Goal: Information Seeking & Learning: Check status

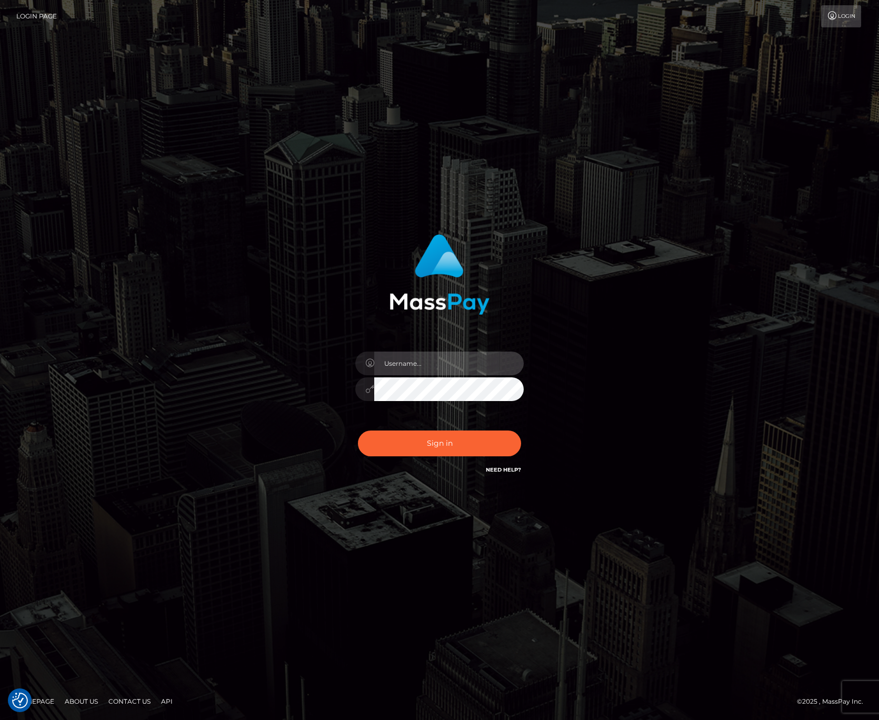
click at [443, 363] on input "text" at bounding box center [448, 363] width 149 height 24
type input "bryan.ziel"
click at [434, 436] on button "Sign in" at bounding box center [439, 443] width 163 height 26
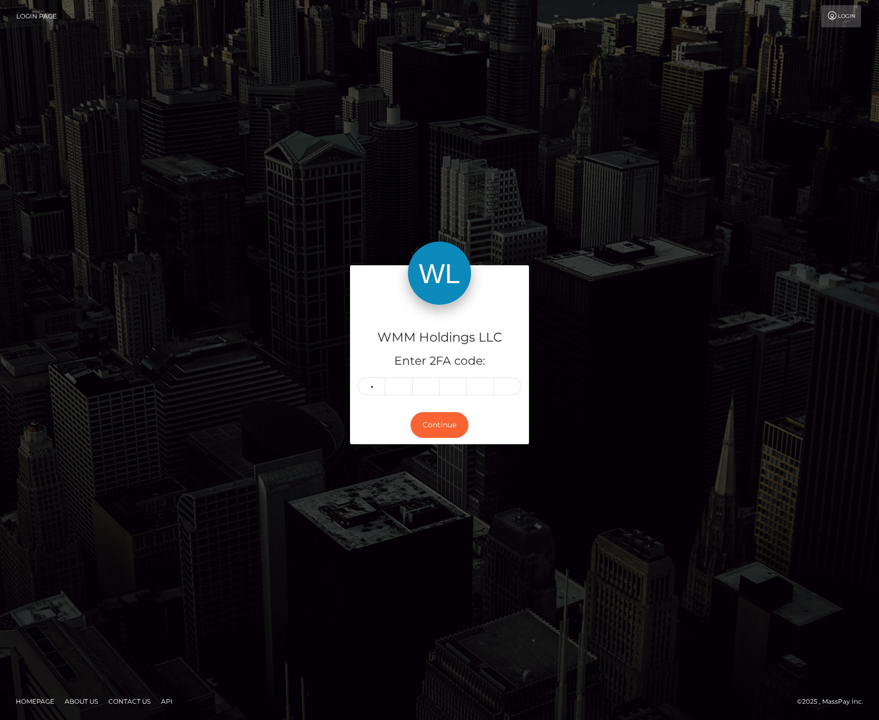
type input "9"
type input "8"
type input "5"
type input "7"
type input "2"
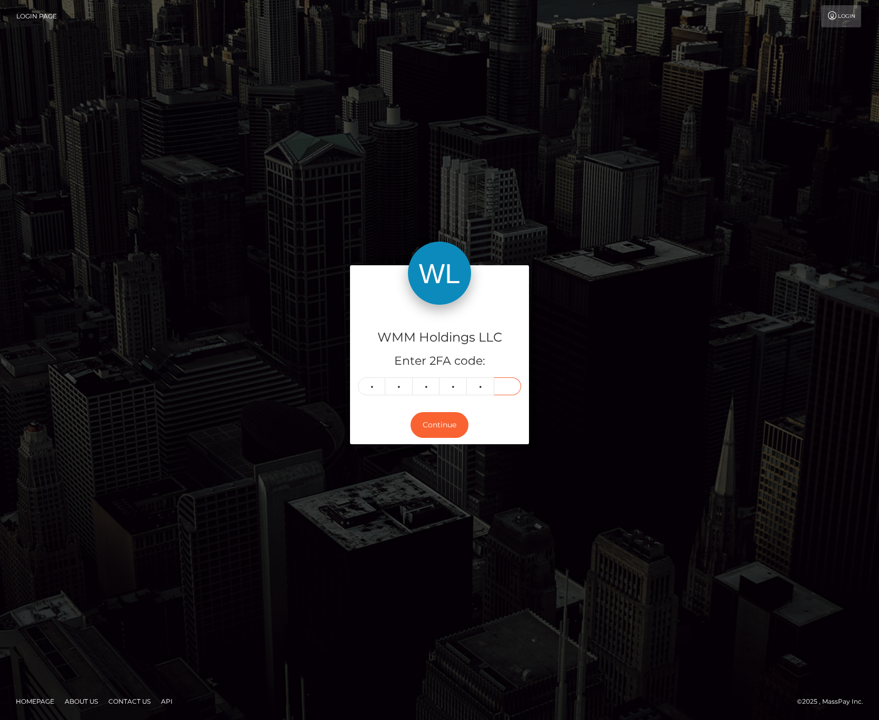
type input "2"
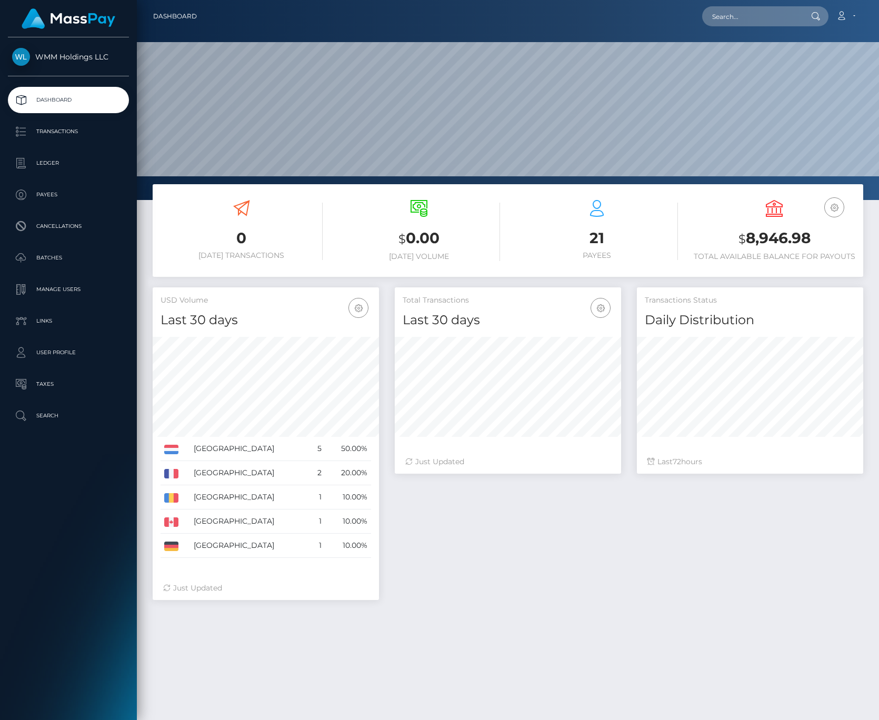
scroll to position [187, 226]
click at [52, 131] on p "Transactions" at bounding box center [68, 132] width 113 height 16
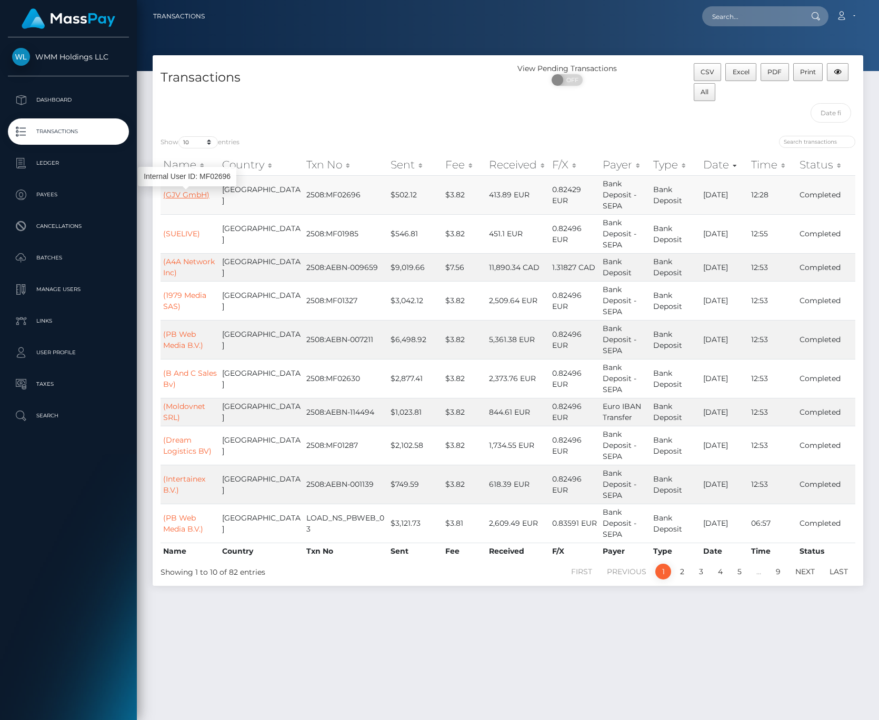
click at [188, 196] on link "(GJV GmbH)" at bounding box center [186, 194] width 46 height 9
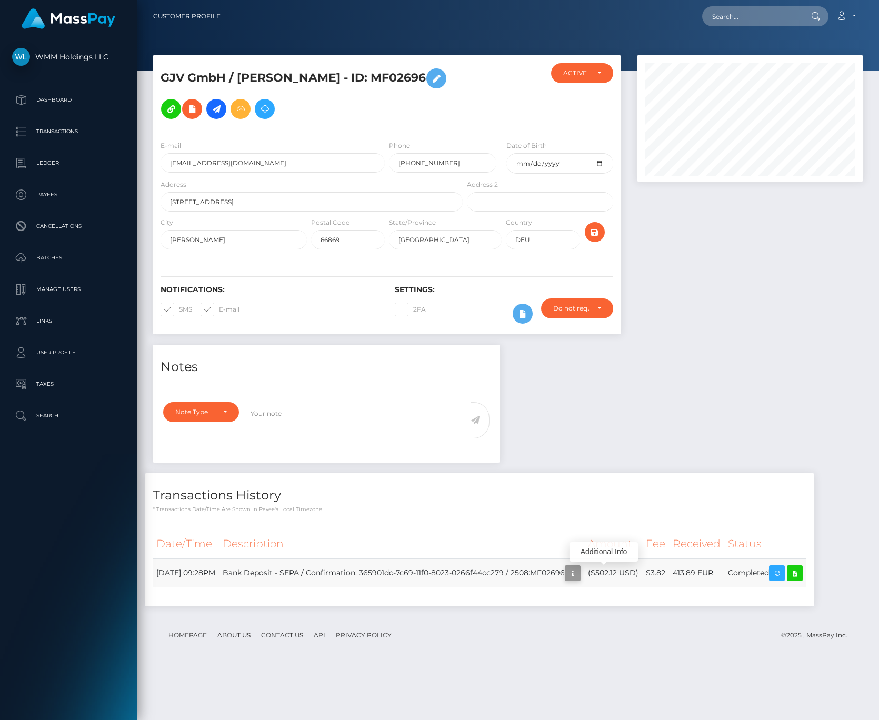
scroll to position [126, 226]
click at [579, 573] on icon "button" at bounding box center [572, 573] width 13 height 13
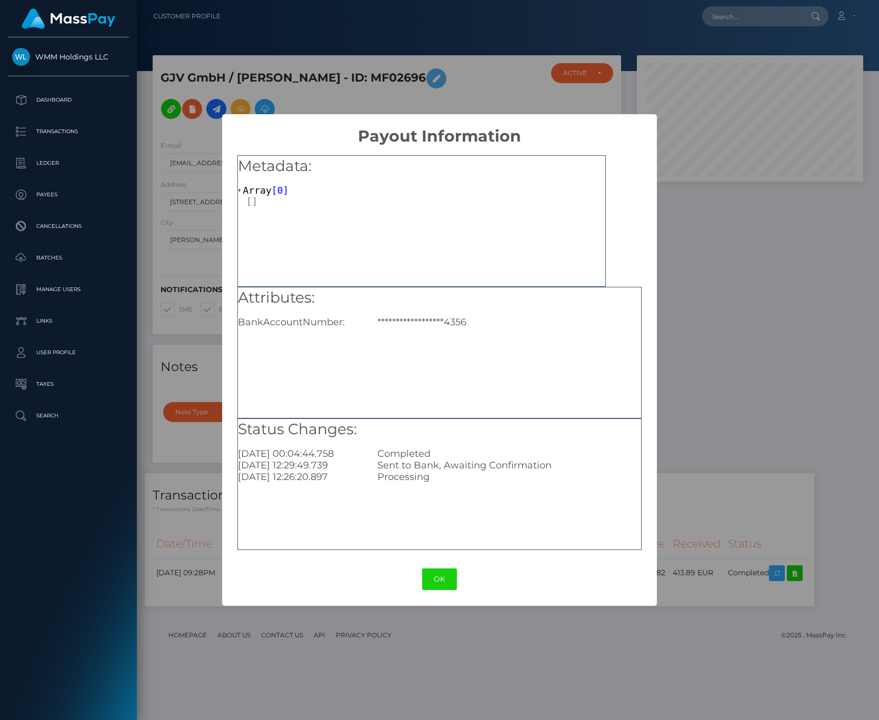
click at [752, 402] on div "**********" at bounding box center [439, 360] width 879 height 720
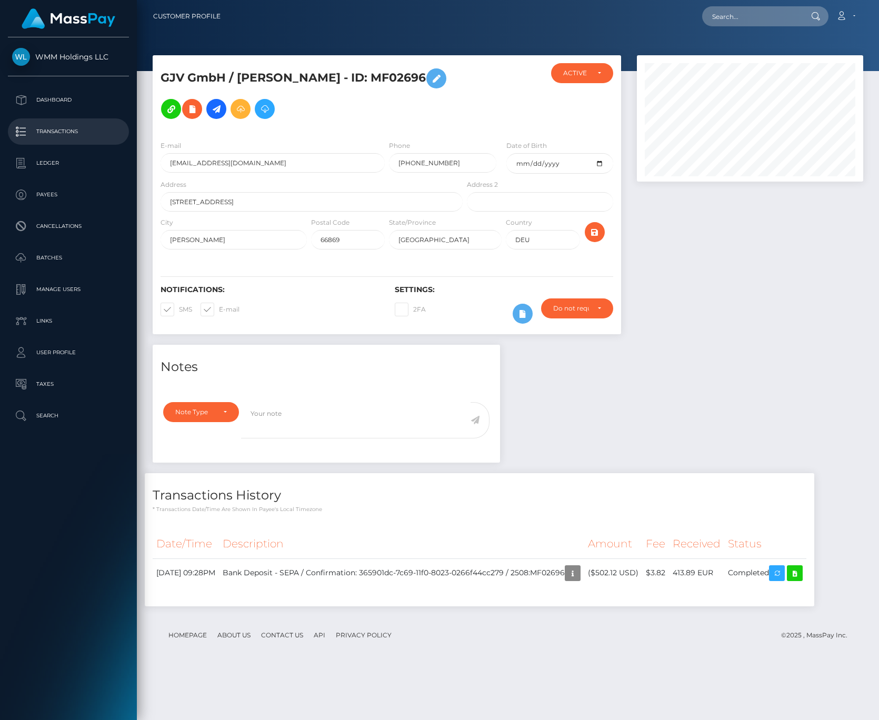
click at [46, 129] on p "Transactions" at bounding box center [68, 132] width 113 height 16
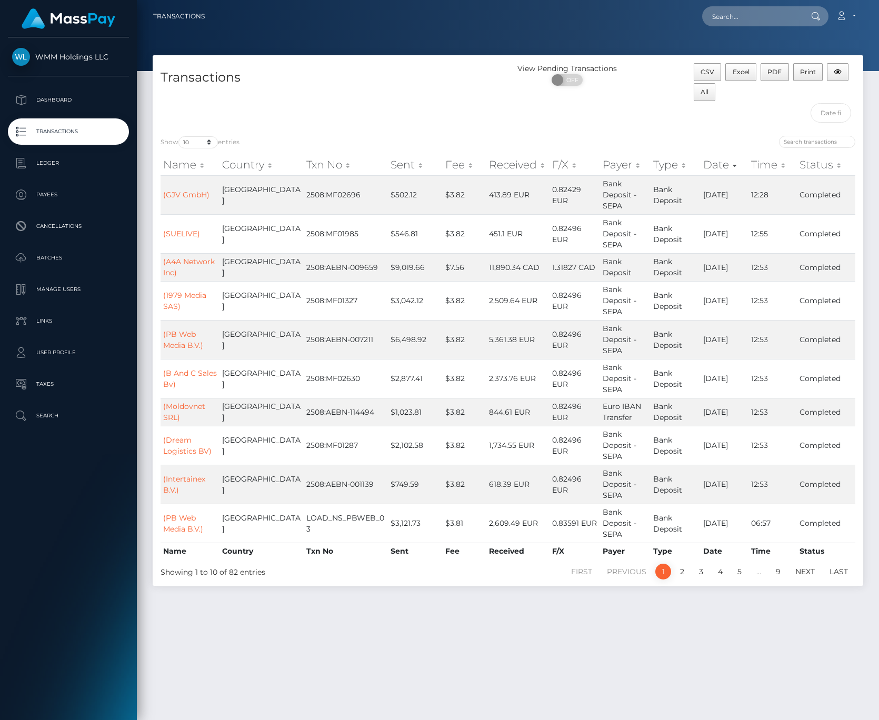
click at [394, 661] on div "Transactions View Pending Transactions ON OFF CSV Excel PDF Print All Show 10 2…" at bounding box center [508, 382] width 742 height 655
click at [317, 627] on div "Transactions View Pending Transactions ON OFF CSV Excel PDF Print All Show 10 2…" at bounding box center [508, 382] width 742 height 655
click at [210, 142] on select "10 25 50 100 250 500 1,000 3,500" at bounding box center [197, 142] width 39 height 12
select select "25"
click at [179, 136] on select "10 25 50 100 250 500 1,000 3,500" at bounding box center [197, 142] width 39 height 12
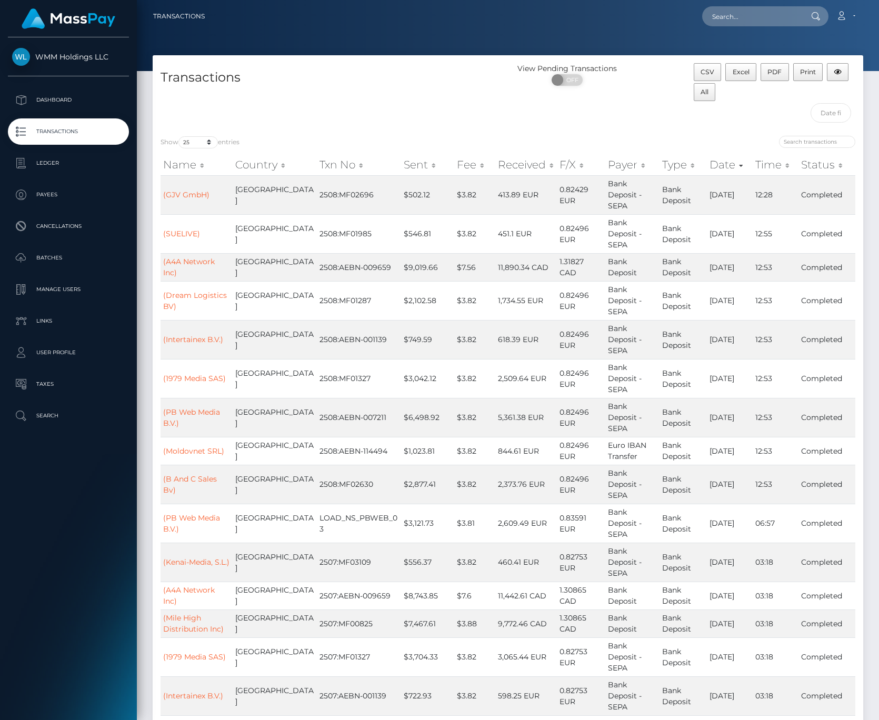
click at [324, 106] on div "Transactions" at bounding box center [330, 95] width 355 height 65
